Goal: Navigation & Orientation: Understand site structure

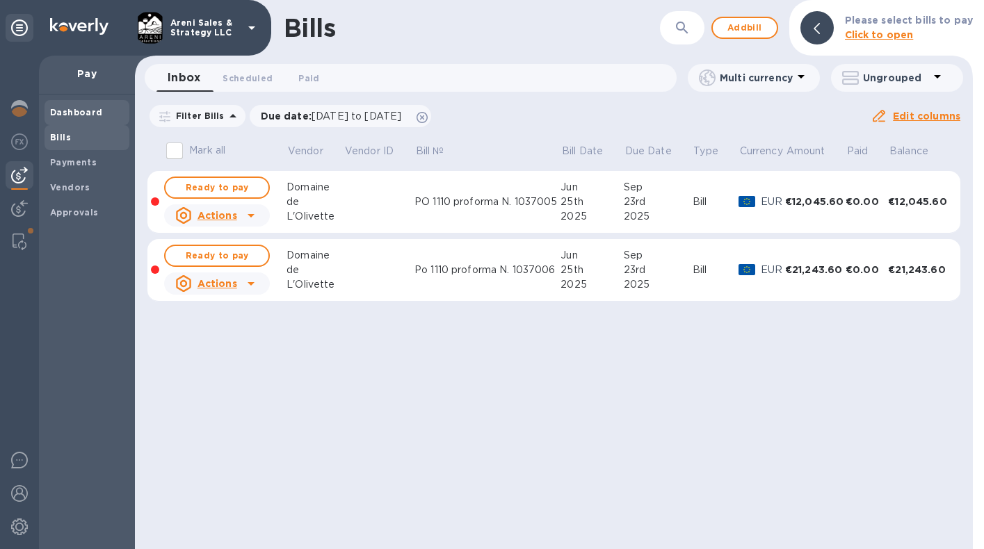
click at [76, 115] on b "Dashboard" at bounding box center [76, 112] width 53 height 10
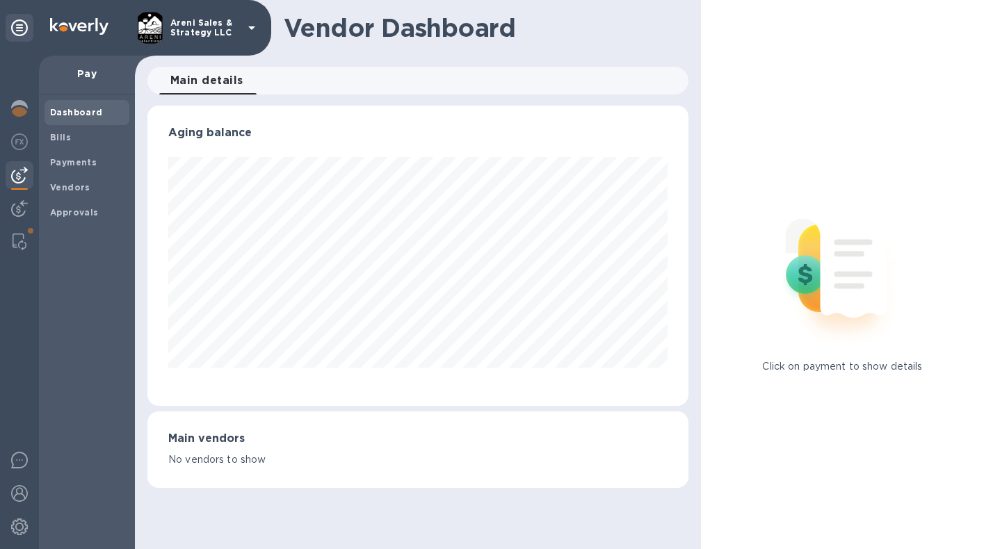
scroll to position [300, 541]
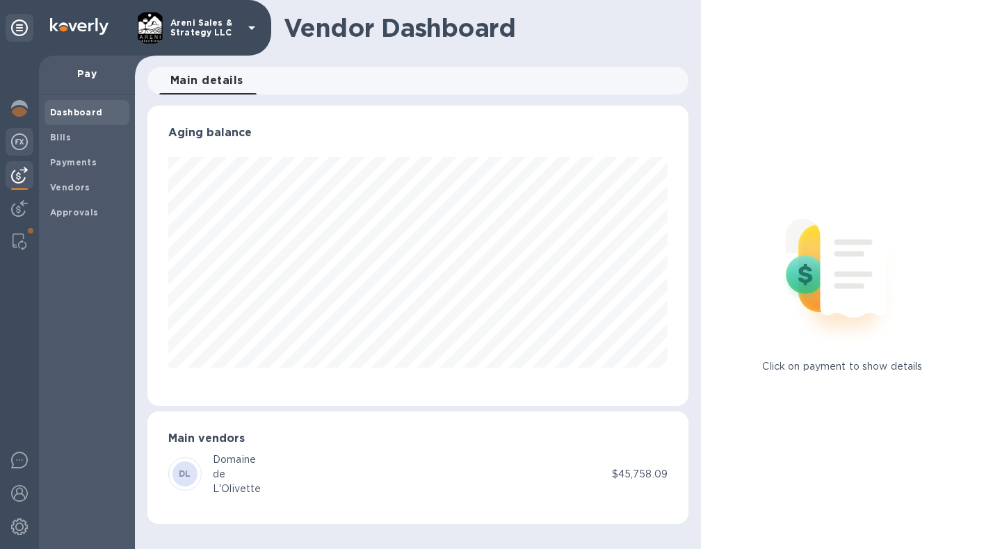
click at [31, 142] on div at bounding box center [20, 143] width 28 height 31
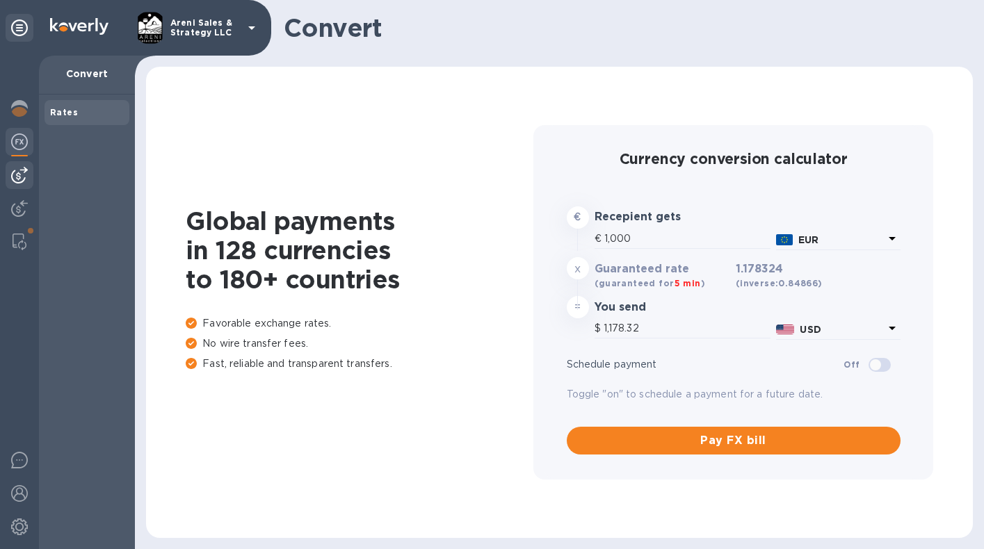
click at [23, 179] on img at bounding box center [19, 175] width 17 height 17
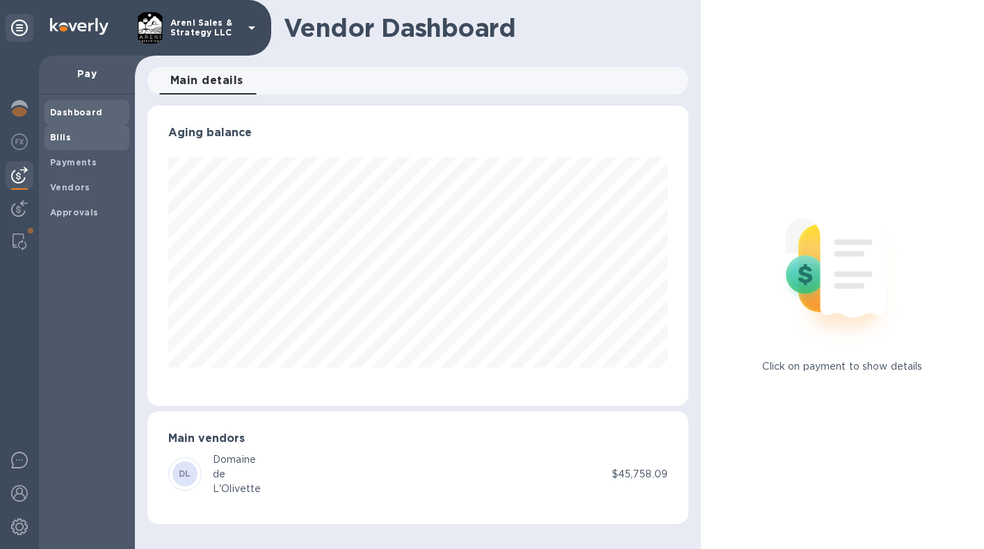
scroll to position [300, 541]
click at [113, 143] on div "Bills" at bounding box center [87, 137] width 85 height 25
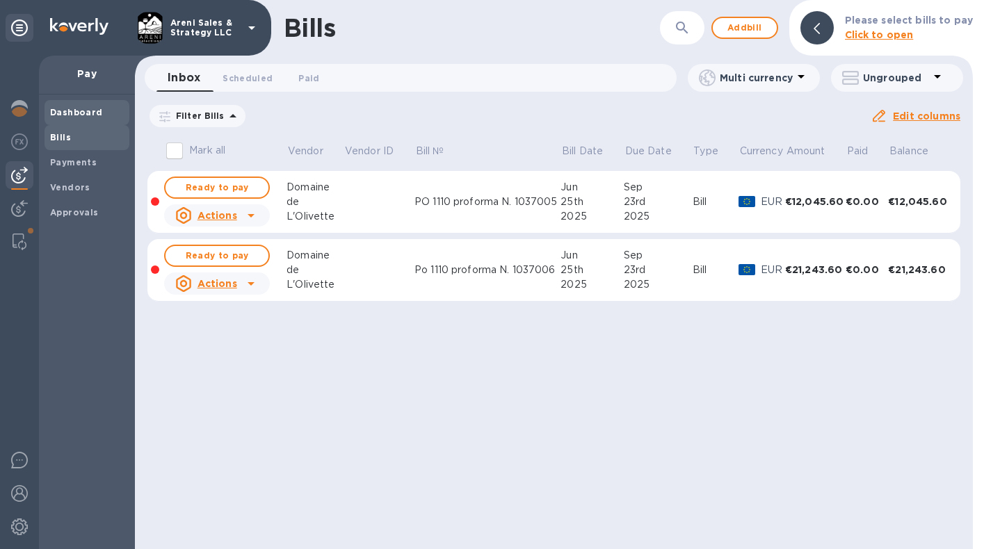
click at [70, 108] on b "Dashboard" at bounding box center [76, 112] width 53 height 10
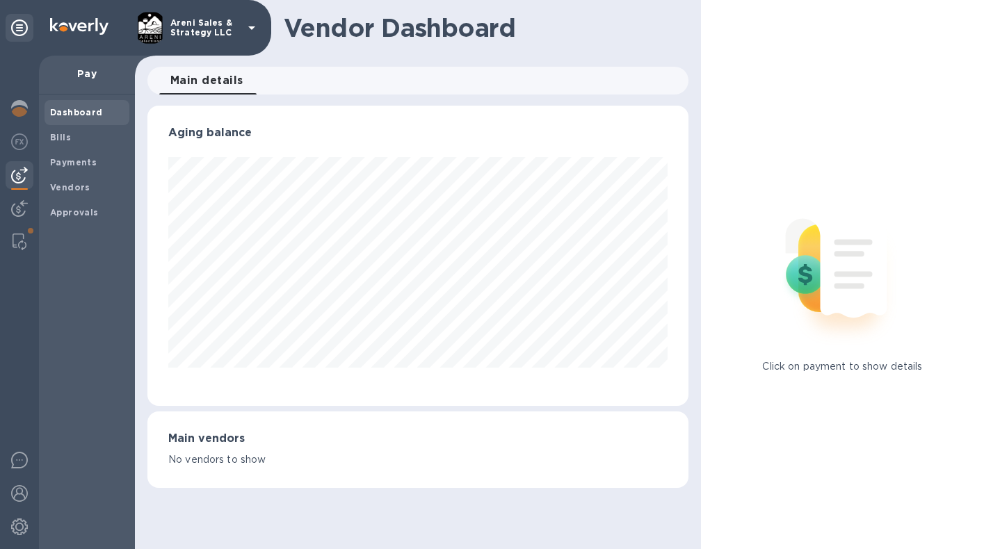
scroll to position [300, 541]
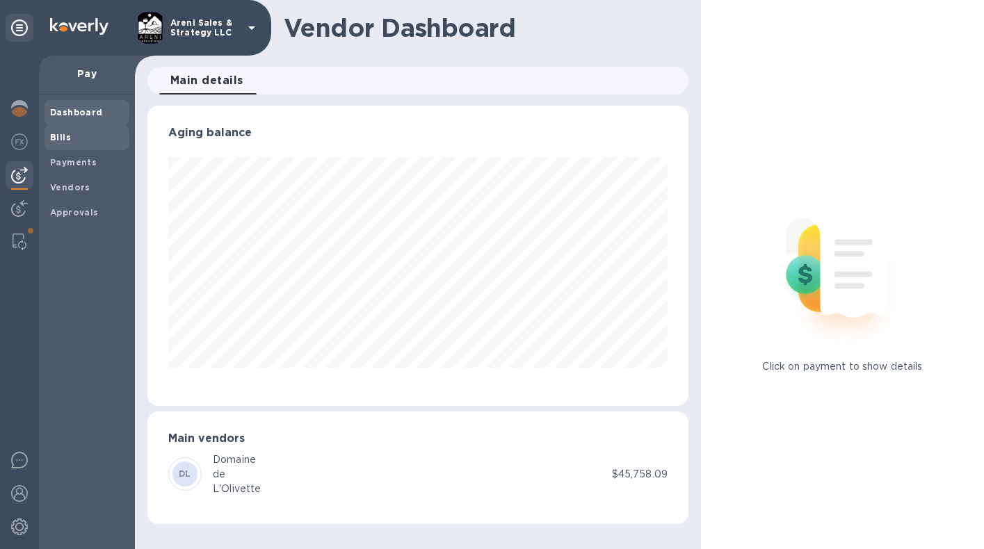
click at [83, 133] on span "Bills" at bounding box center [87, 138] width 74 height 14
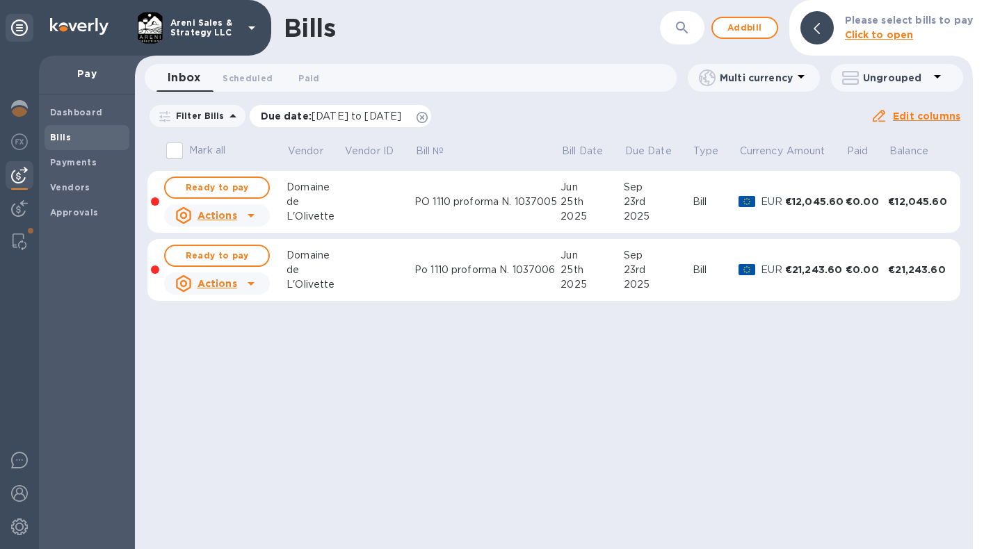
click at [428, 116] on icon at bounding box center [422, 117] width 11 height 11
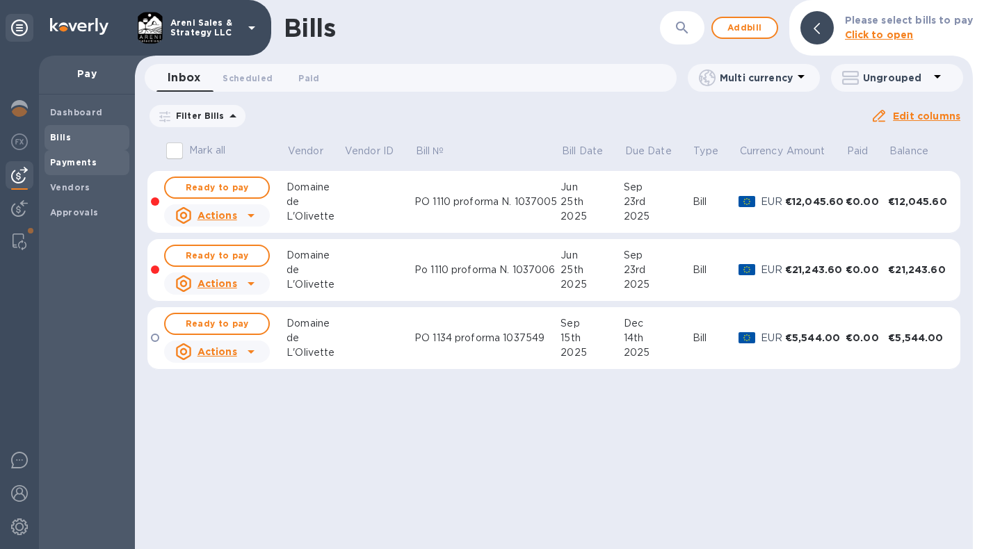
click at [86, 167] on span "Payments" at bounding box center [73, 163] width 47 height 14
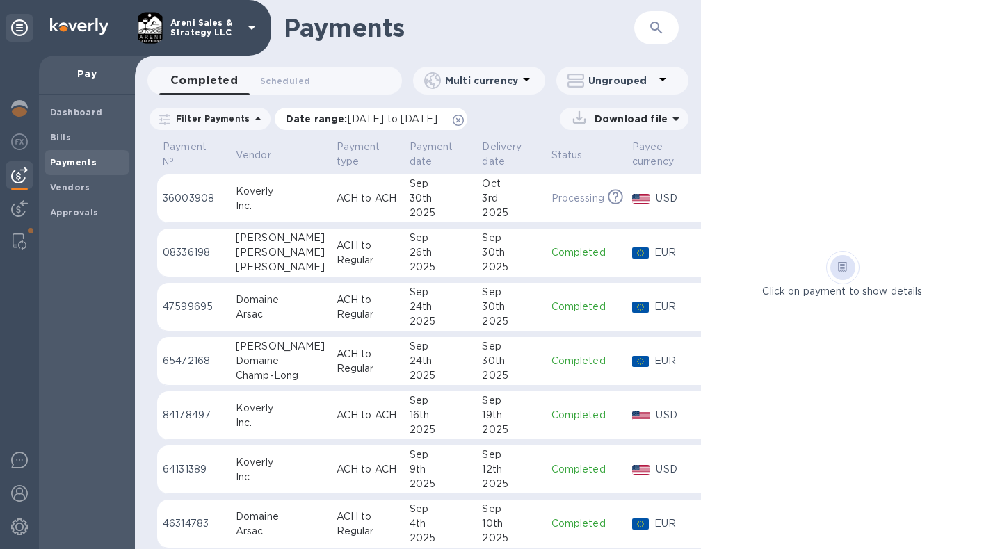
click at [464, 122] on icon at bounding box center [458, 120] width 11 height 11
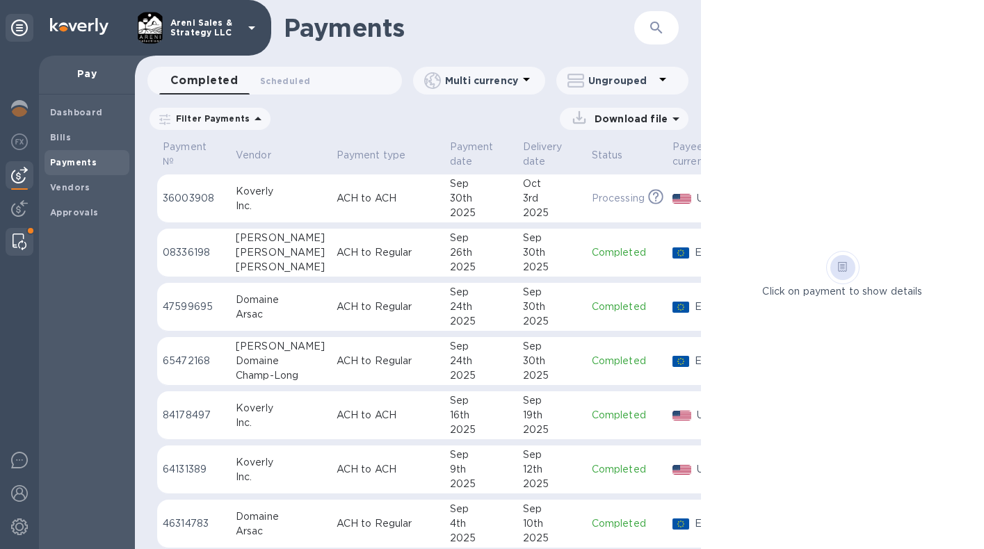
click at [13, 240] on img at bounding box center [20, 242] width 14 height 17
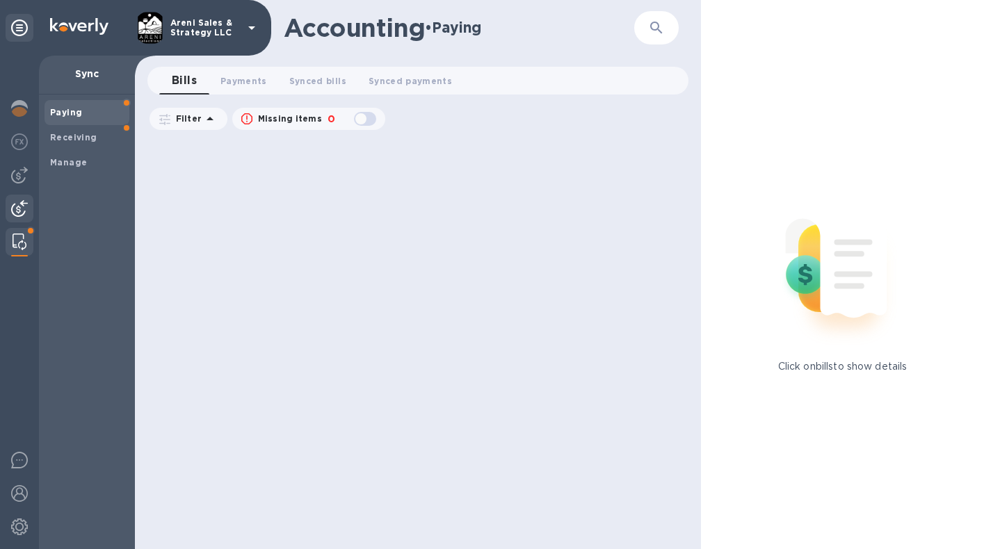
click at [16, 207] on img at bounding box center [19, 208] width 17 height 17
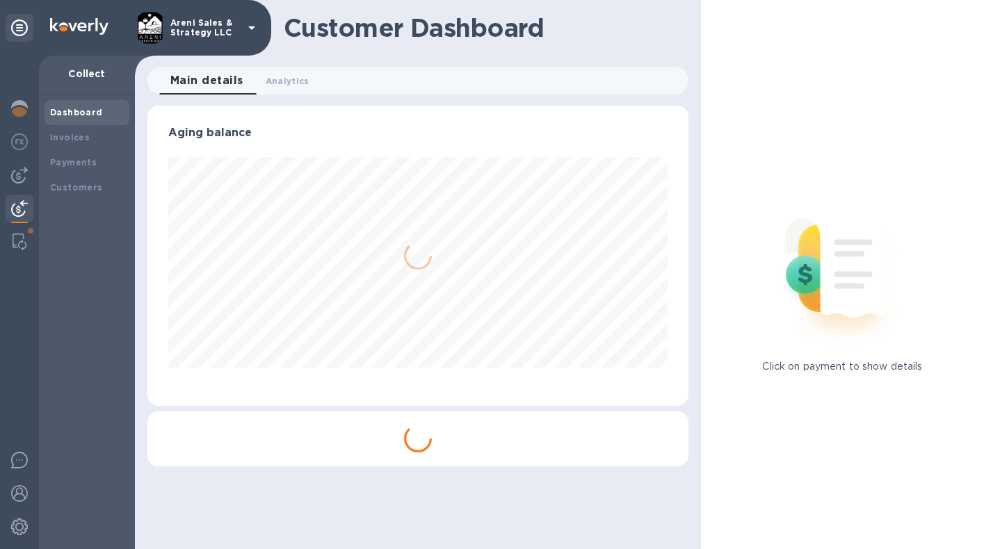
scroll to position [695154, 694919]
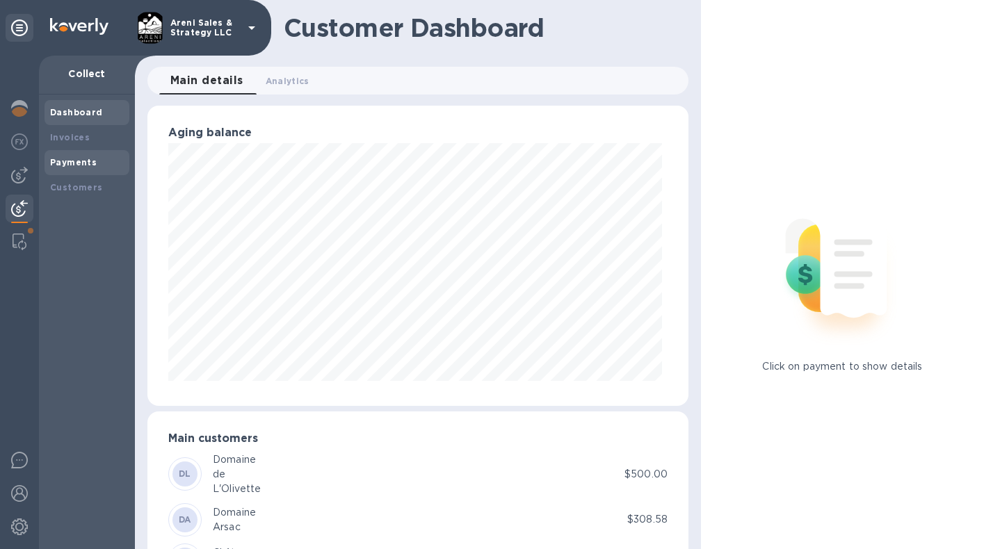
click at [93, 163] on b "Payments" at bounding box center [73, 162] width 47 height 10
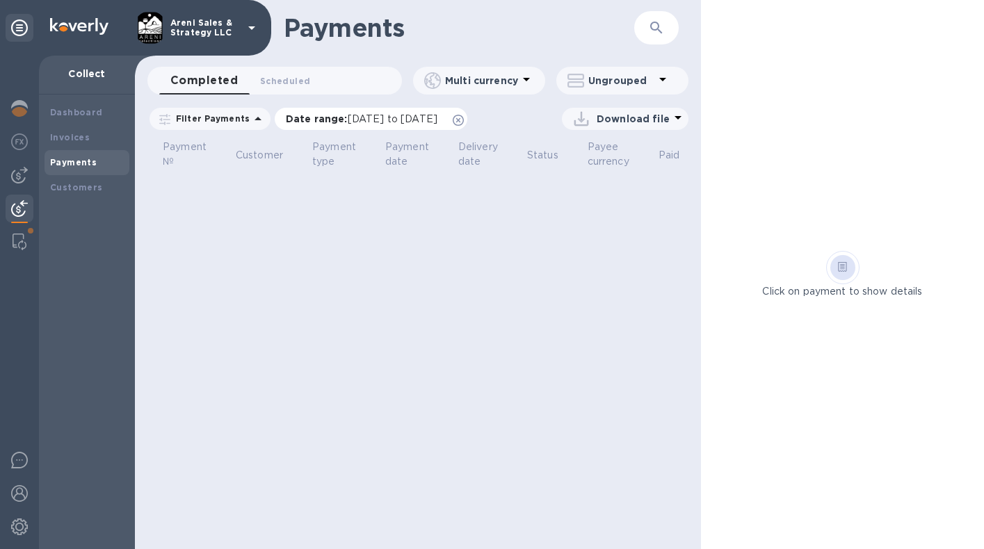
click at [464, 118] on icon at bounding box center [458, 120] width 11 height 11
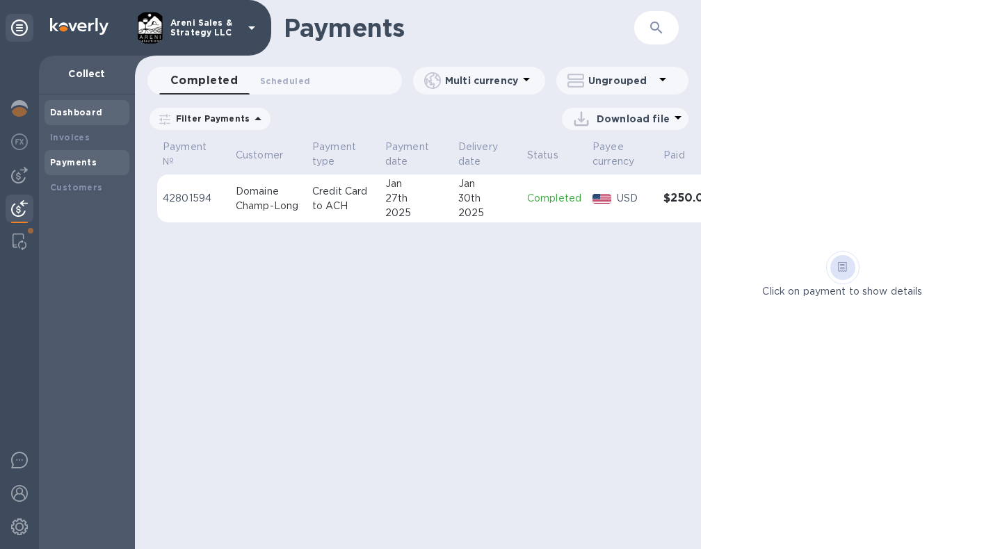
click at [87, 118] on div "Dashboard" at bounding box center [87, 113] width 74 height 14
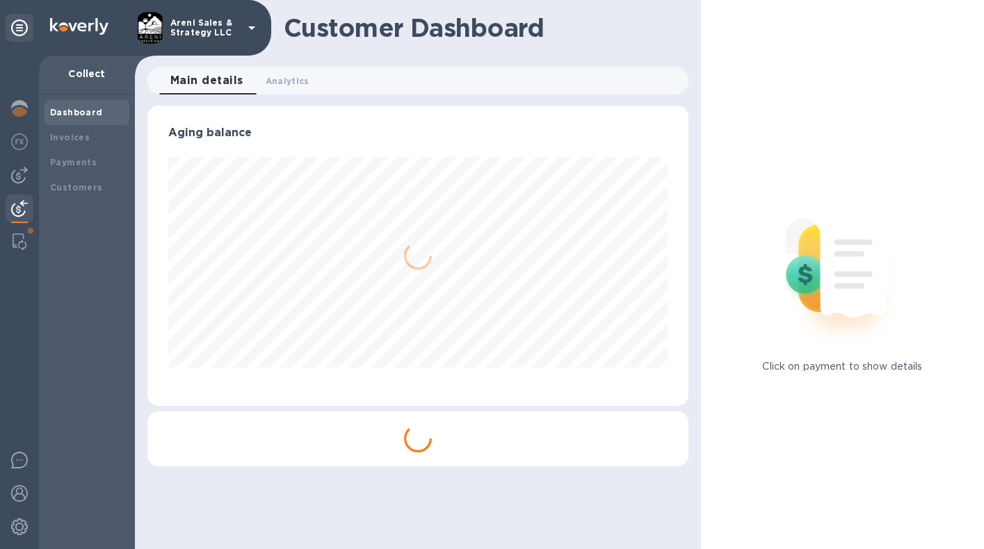
scroll to position [695154, 694919]
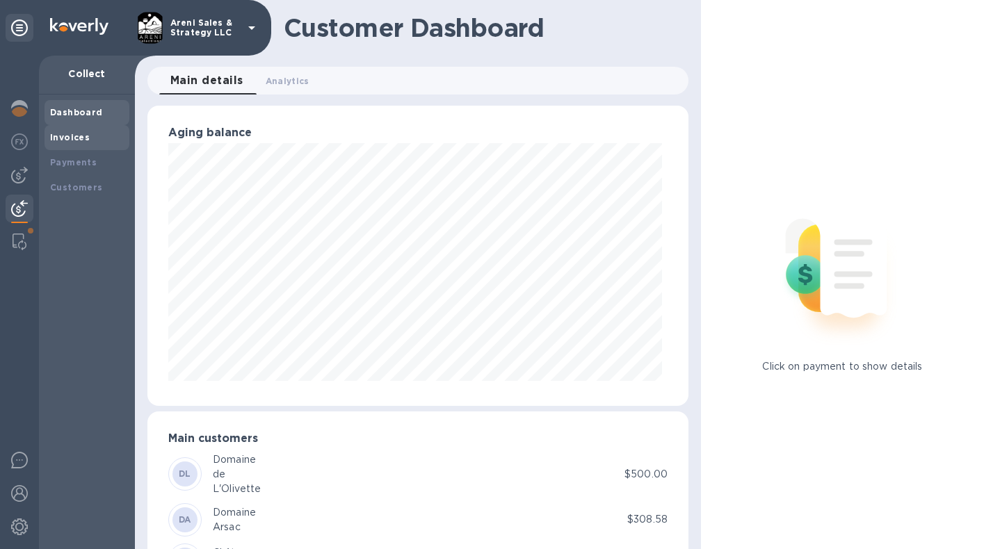
click at [95, 131] on div "Invoices" at bounding box center [87, 138] width 74 height 14
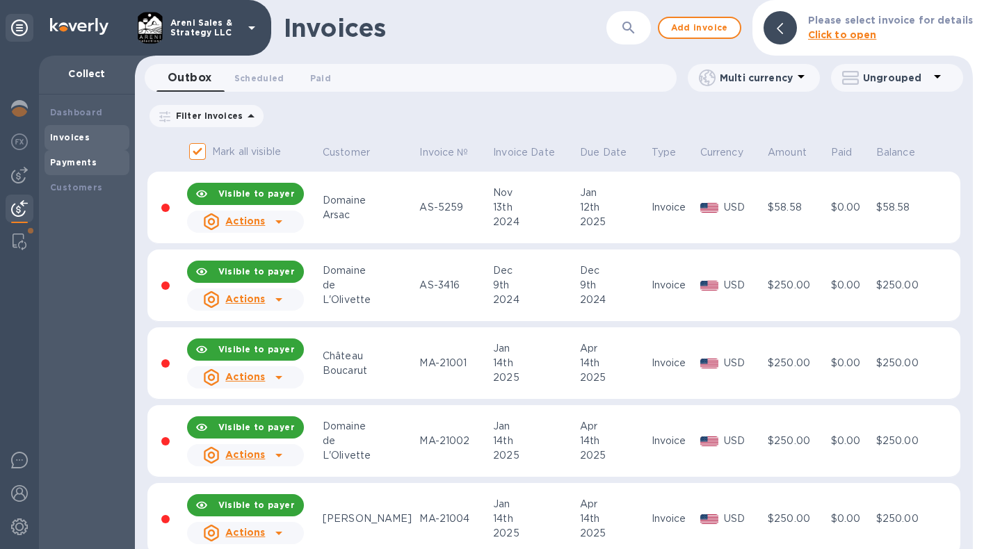
click at [95, 163] on div "Payments" at bounding box center [87, 163] width 74 height 14
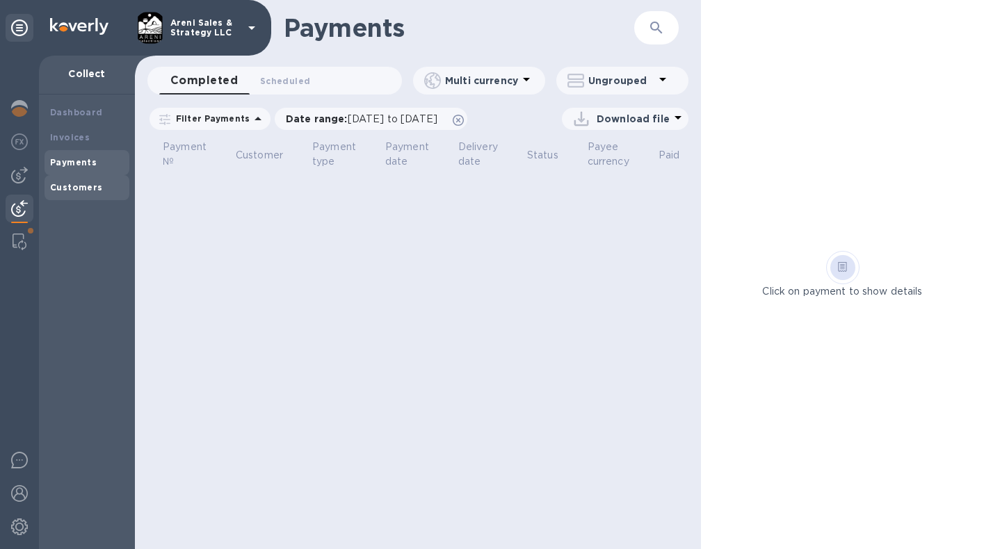
click at [95, 184] on b "Customers" at bounding box center [76, 187] width 53 height 10
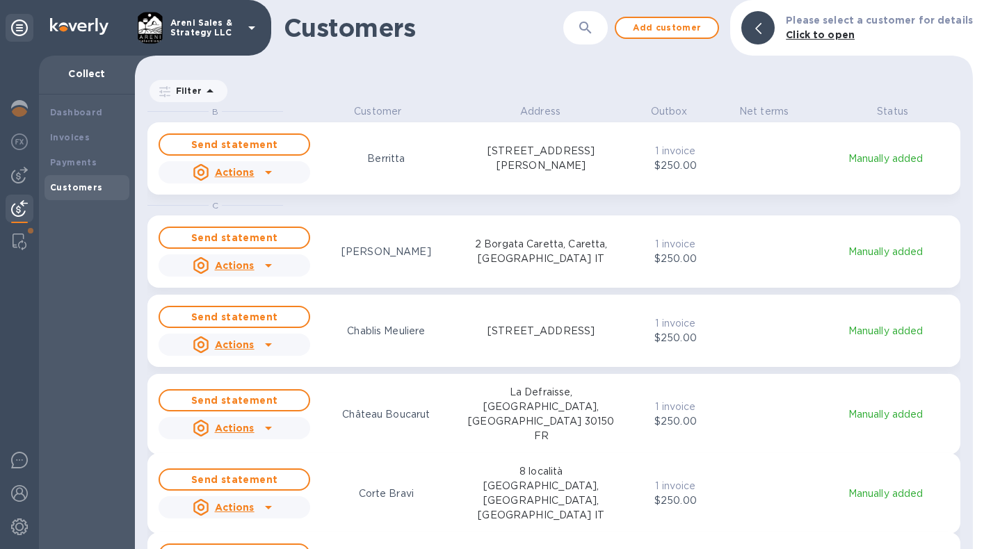
scroll to position [434, 832]
click at [26, 141] on img at bounding box center [19, 142] width 17 height 17
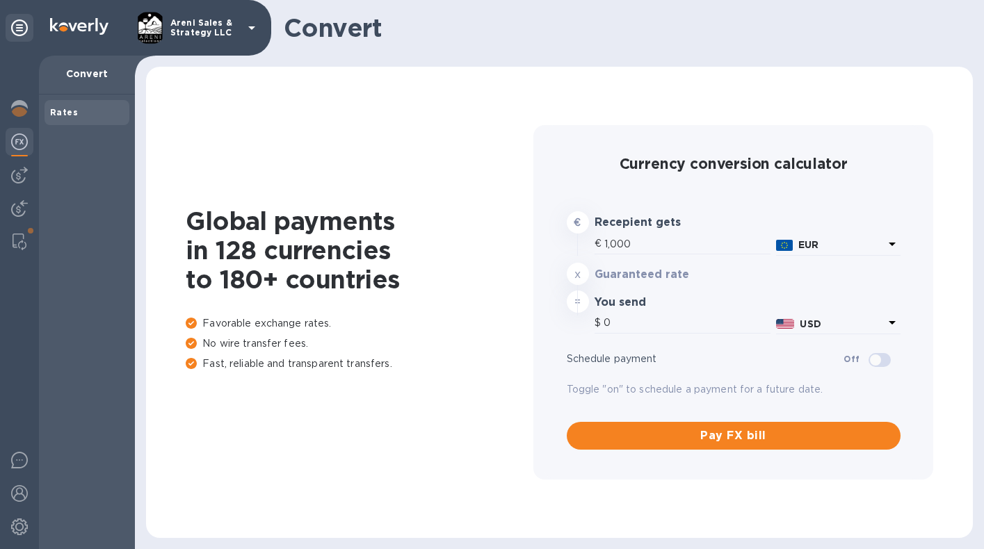
type input "1,178.32"
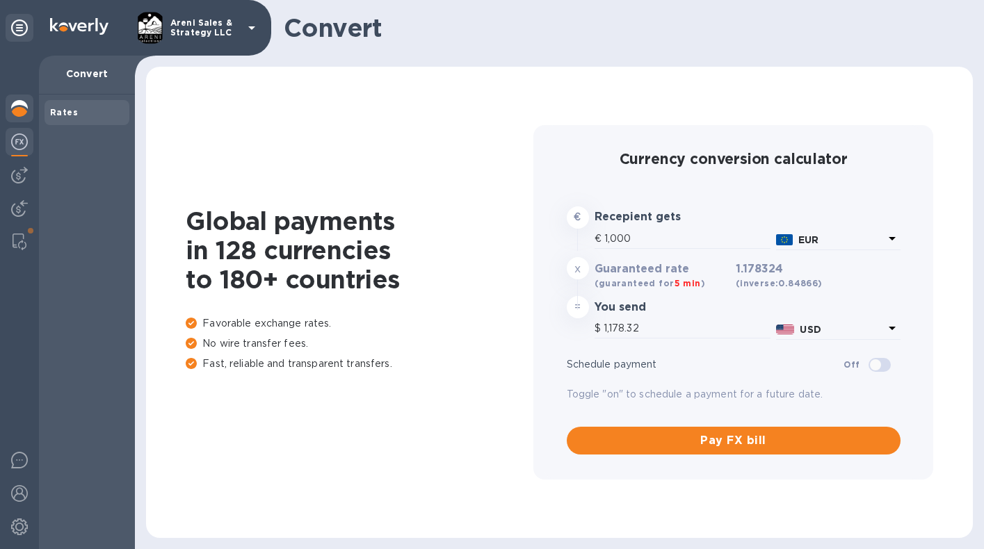
click at [20, 104] on img at bounding box center [19, 108] width 17 height 17
